Goal: Information Seeking & Learning: Learn about a topic

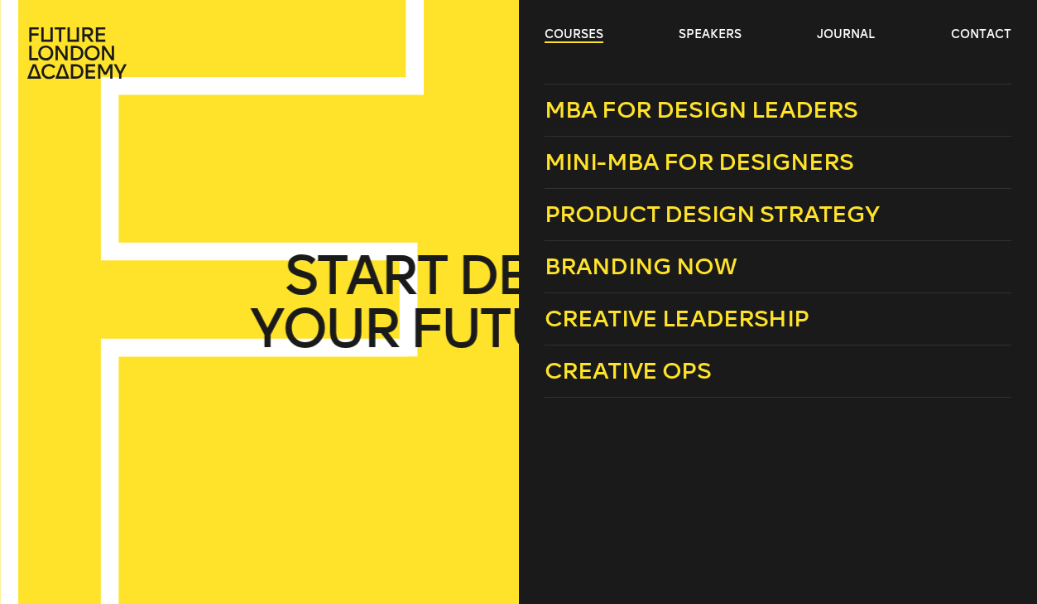
click at [552, 37] on link "courses" at bounding box center [574, 34] width 59 height 17
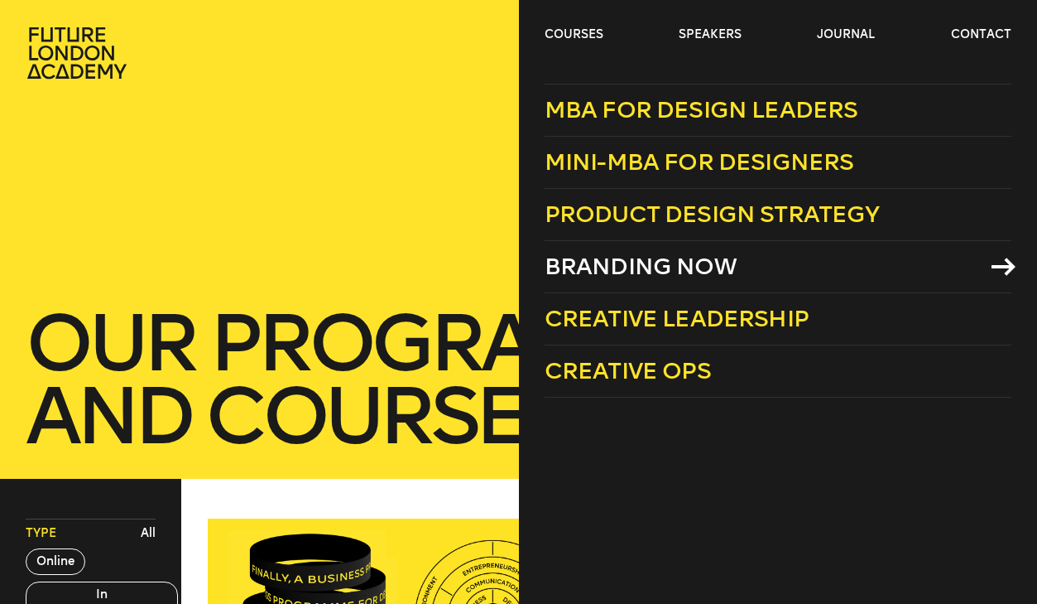
click at [819, 263] on link "Branding Now" at bounding box center [778, 267] width 467 height 52
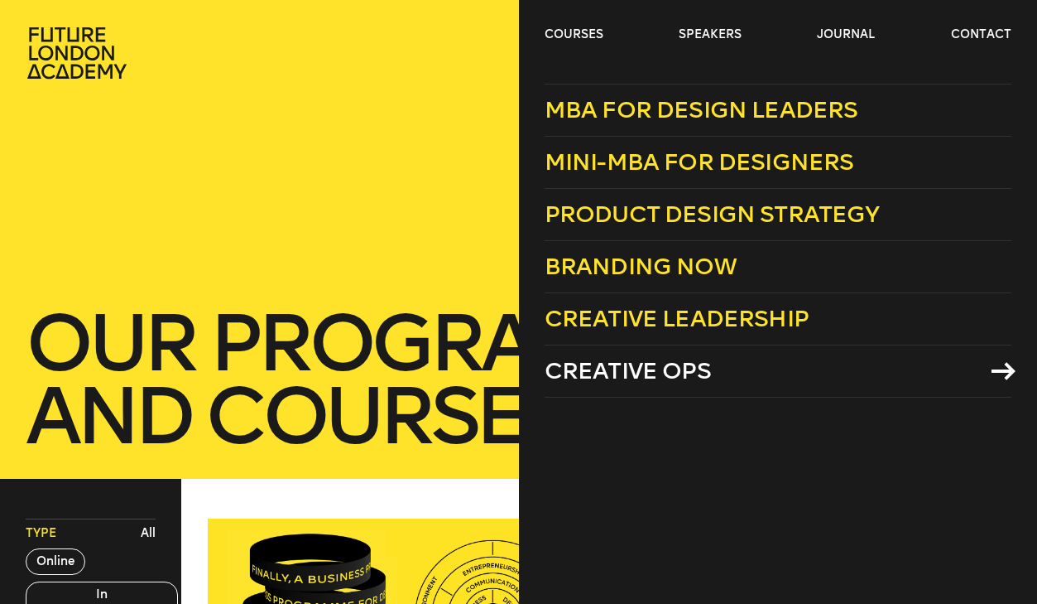
click at [737, 368] on link "Creative Ops" at bounding box center [778, 371] width 467 height 52
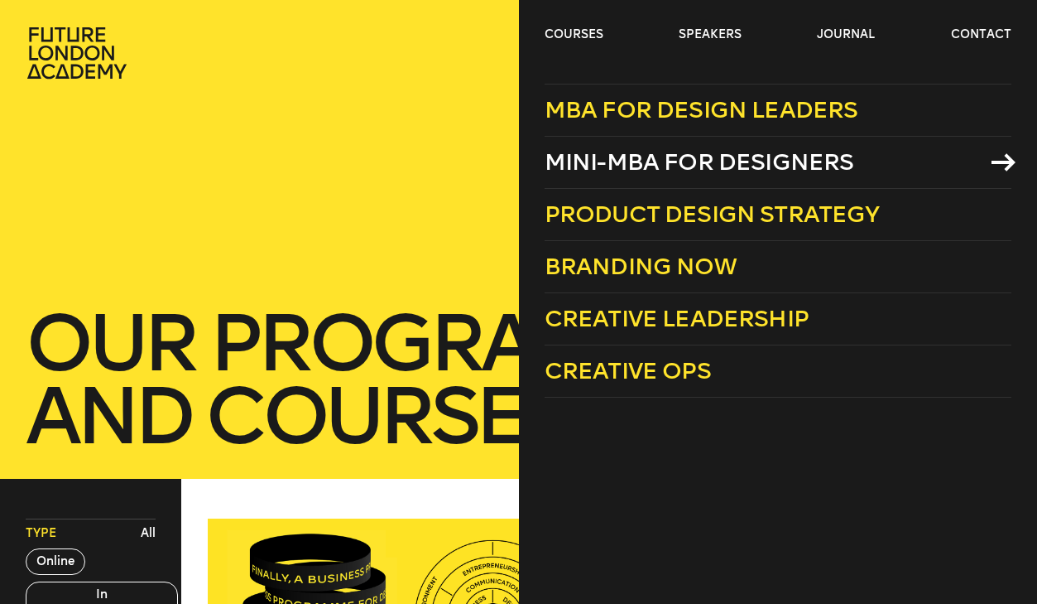
click at [880, 158] on link "Mini-MBA for Designers" at bounding box center [778, 163] width 467 height 52
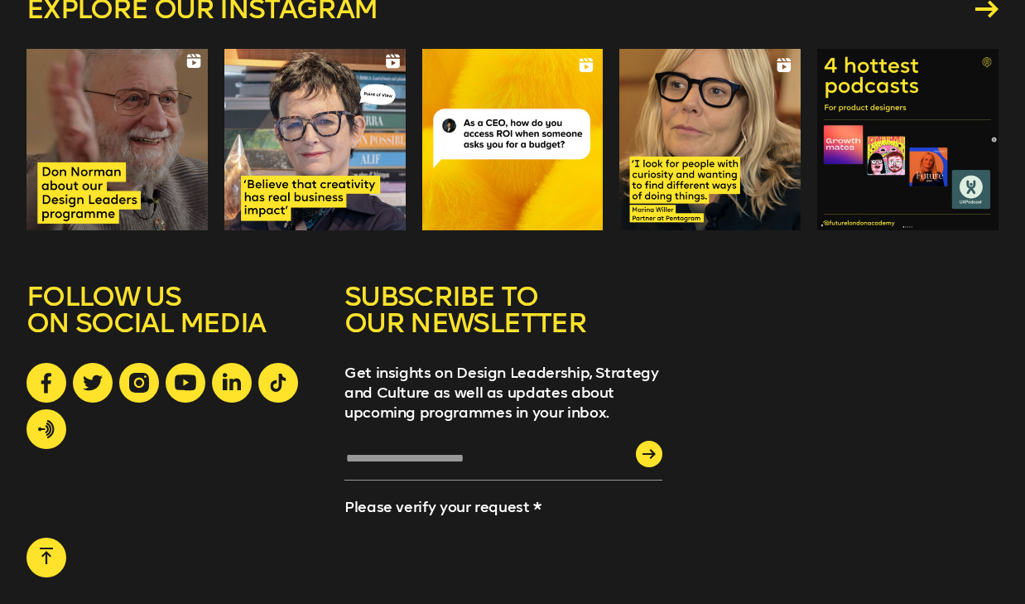
scroll to position [2272, 0]
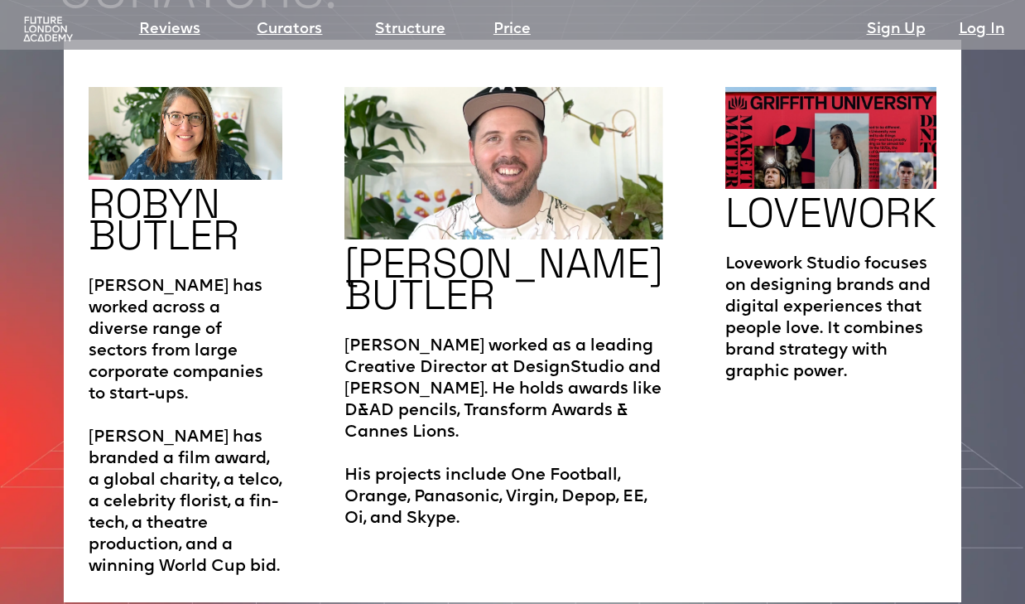
scroll to position [2774, 0]
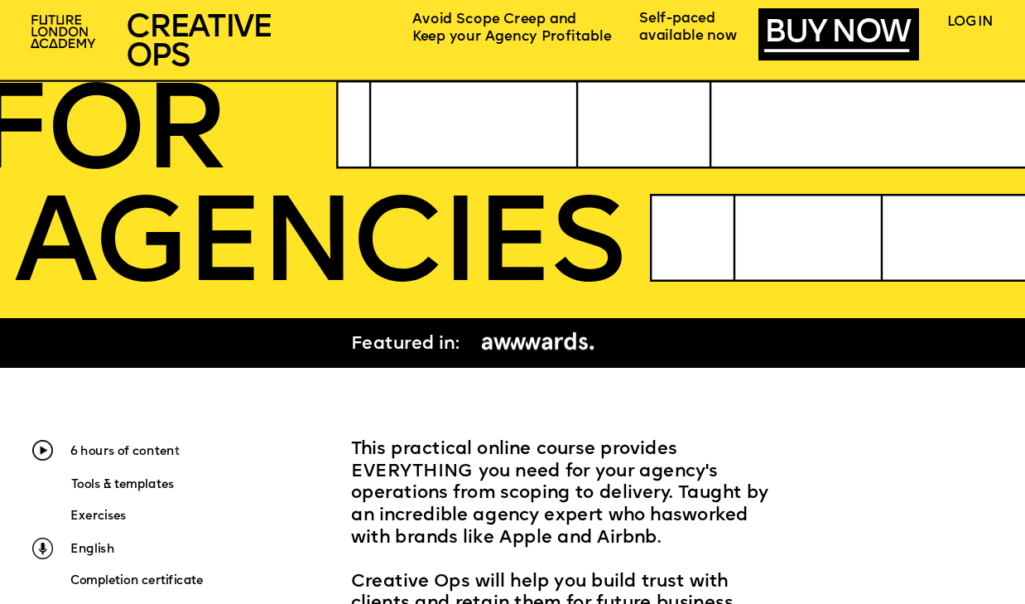
scroll to position [526, 0]
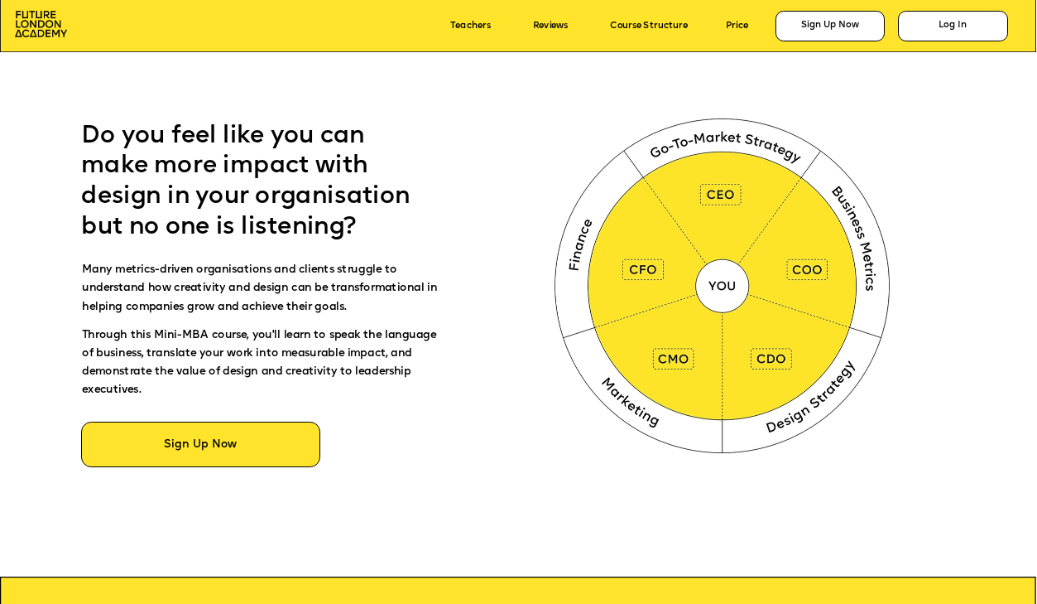
scroll to position [646, 0]
